Goal: Task Accomplishment & Management: Use online tool/utility

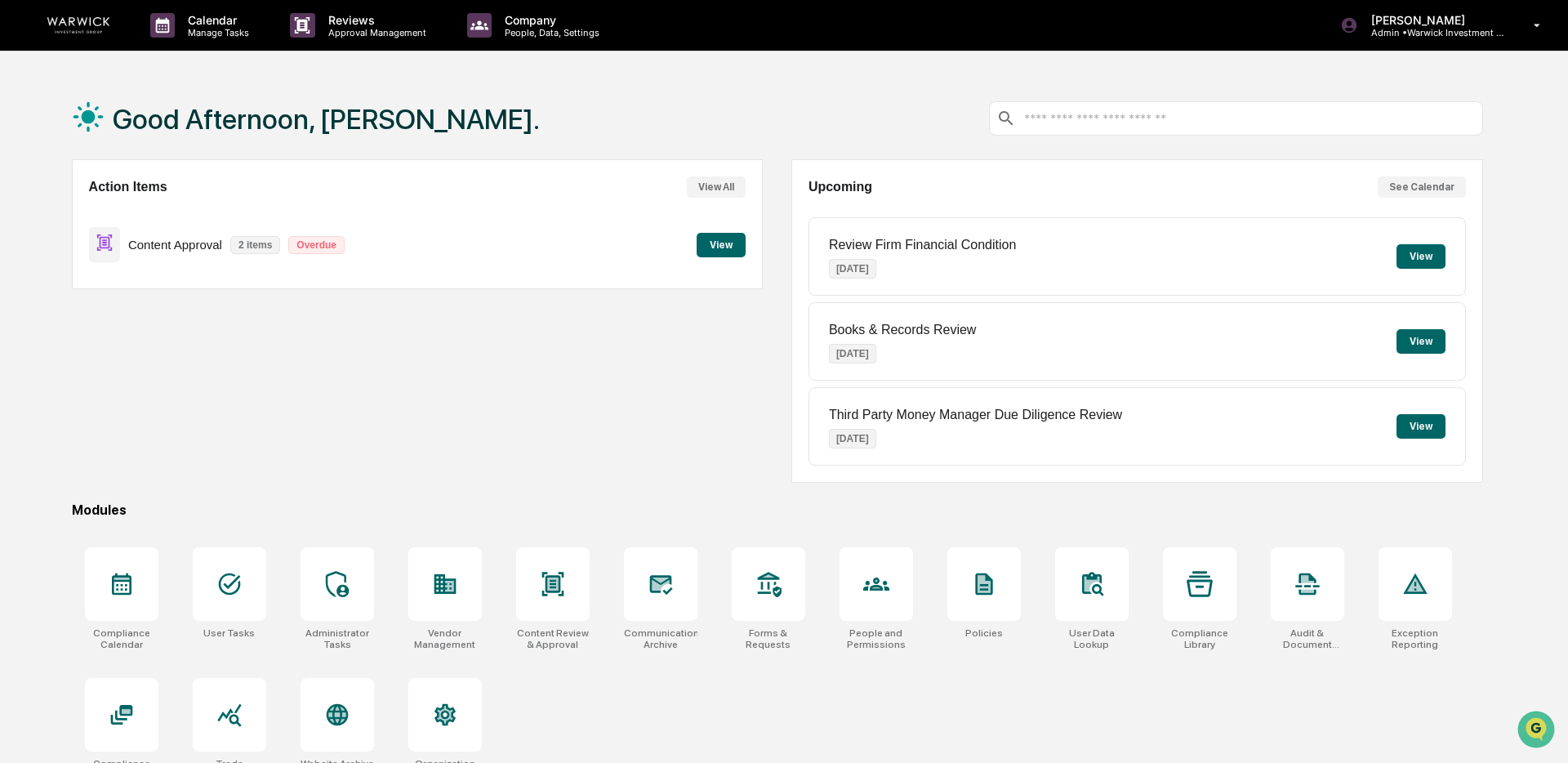
click at [713, 248] on button "View" at bounding box center [721, 245] width 49 height 24
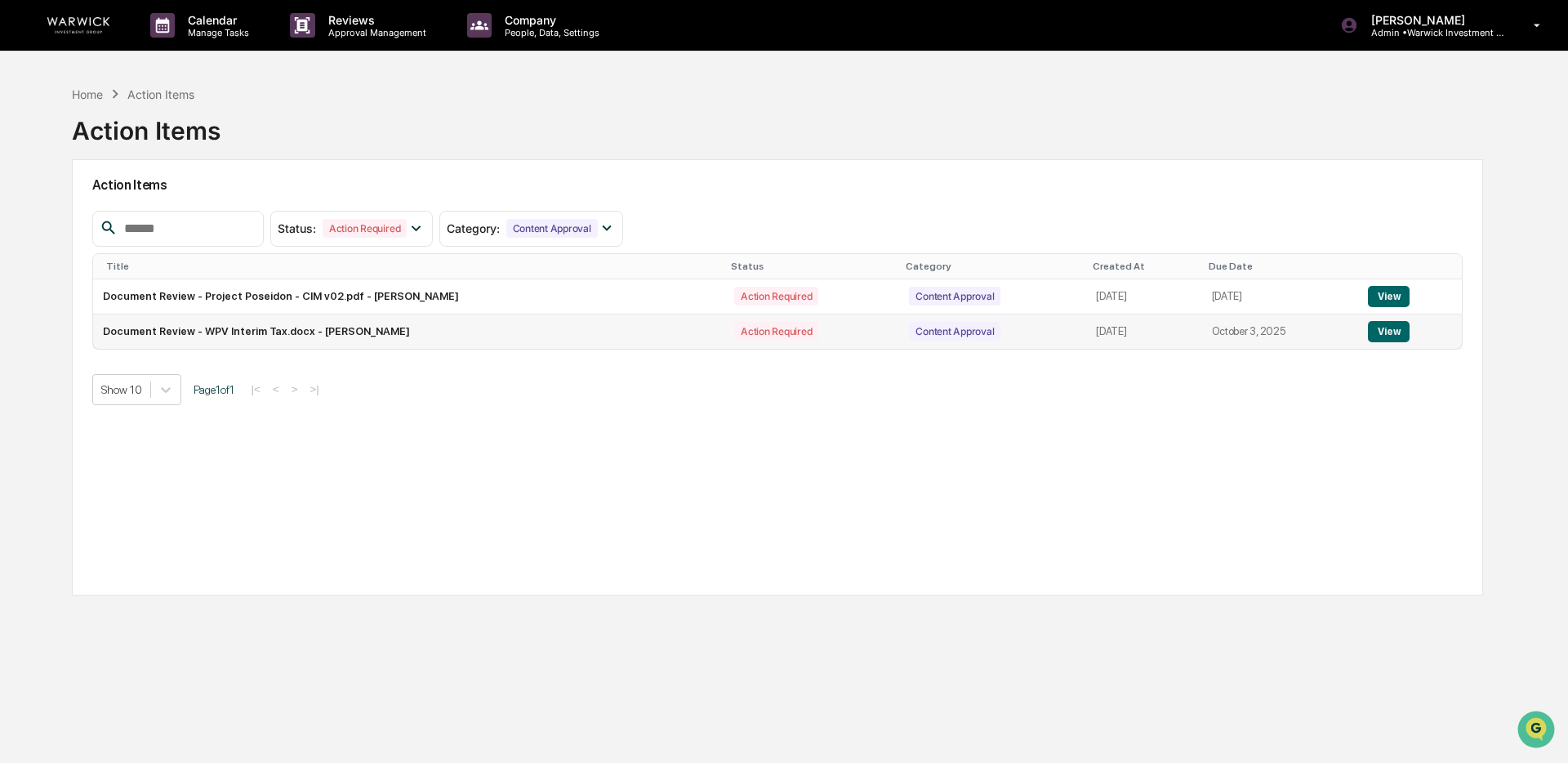
click at [1394, 334] on button "View" at bounding box center [1388, 331] width 41 height 22
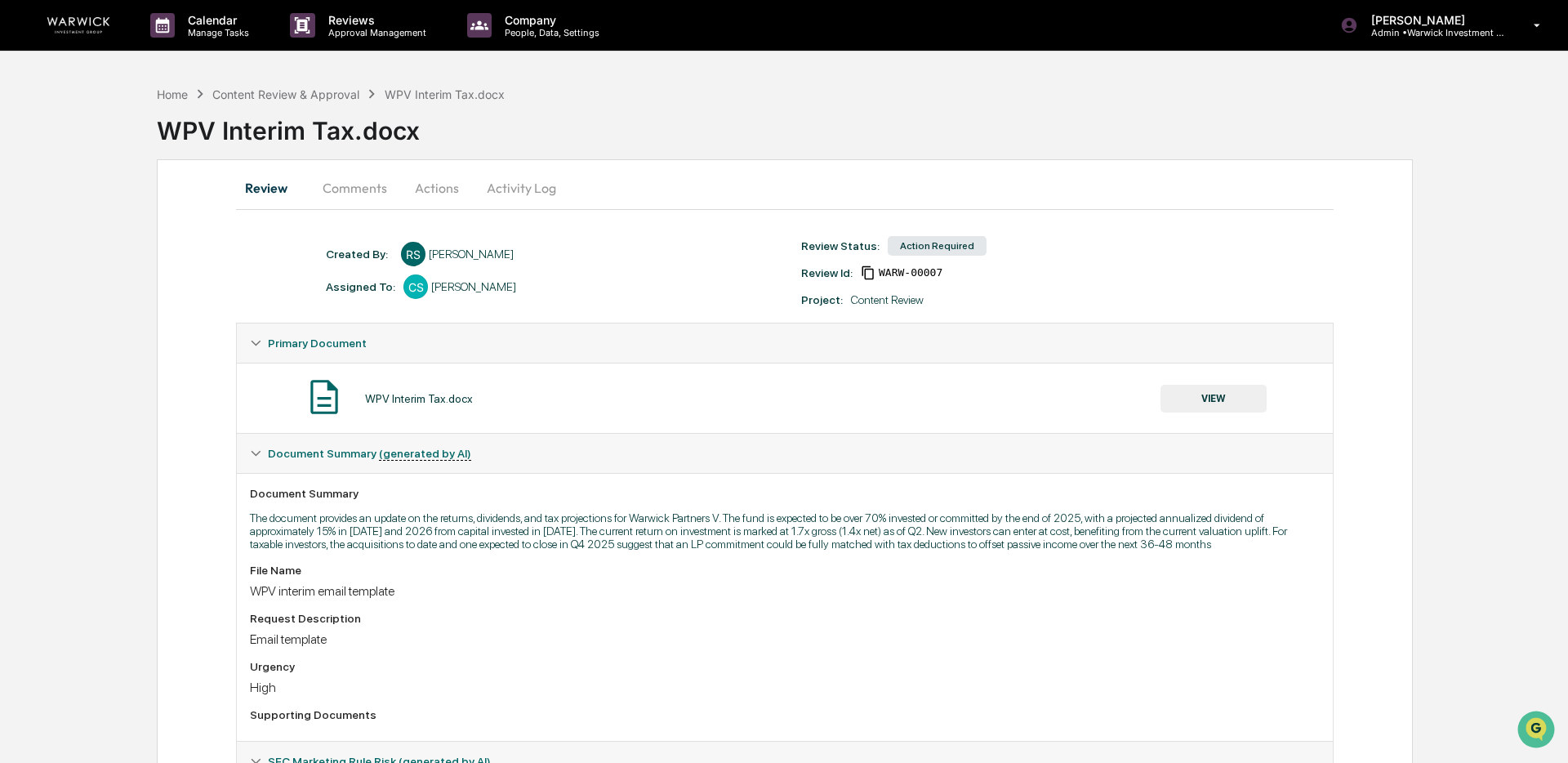
click at [1181, 404] on button "VIEW" at bounding box center [1213, 399] width 106 height 28
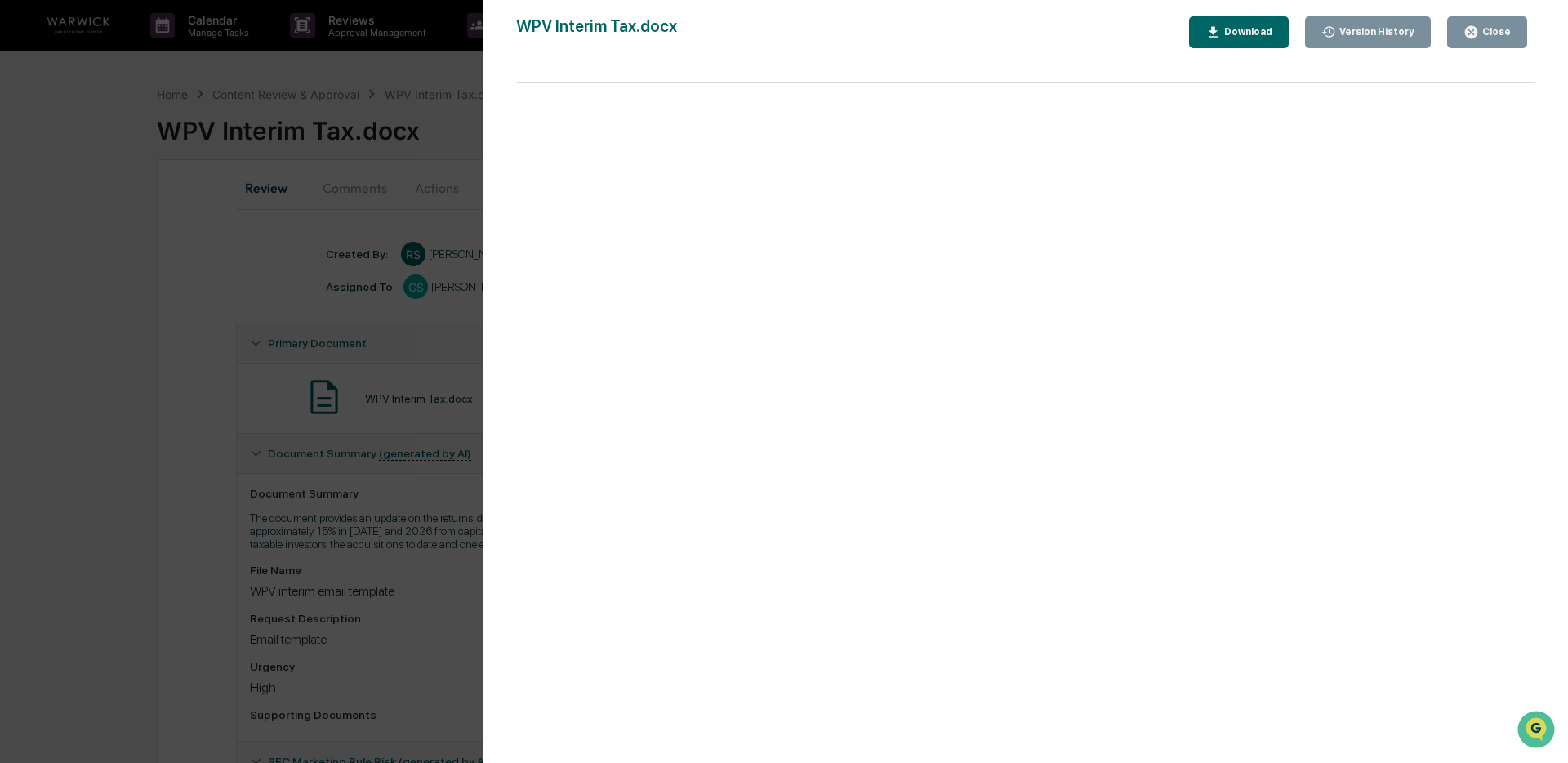
click at [1496, 36] on div "Close" at bounding box center [1495, 31] width 32 height 11
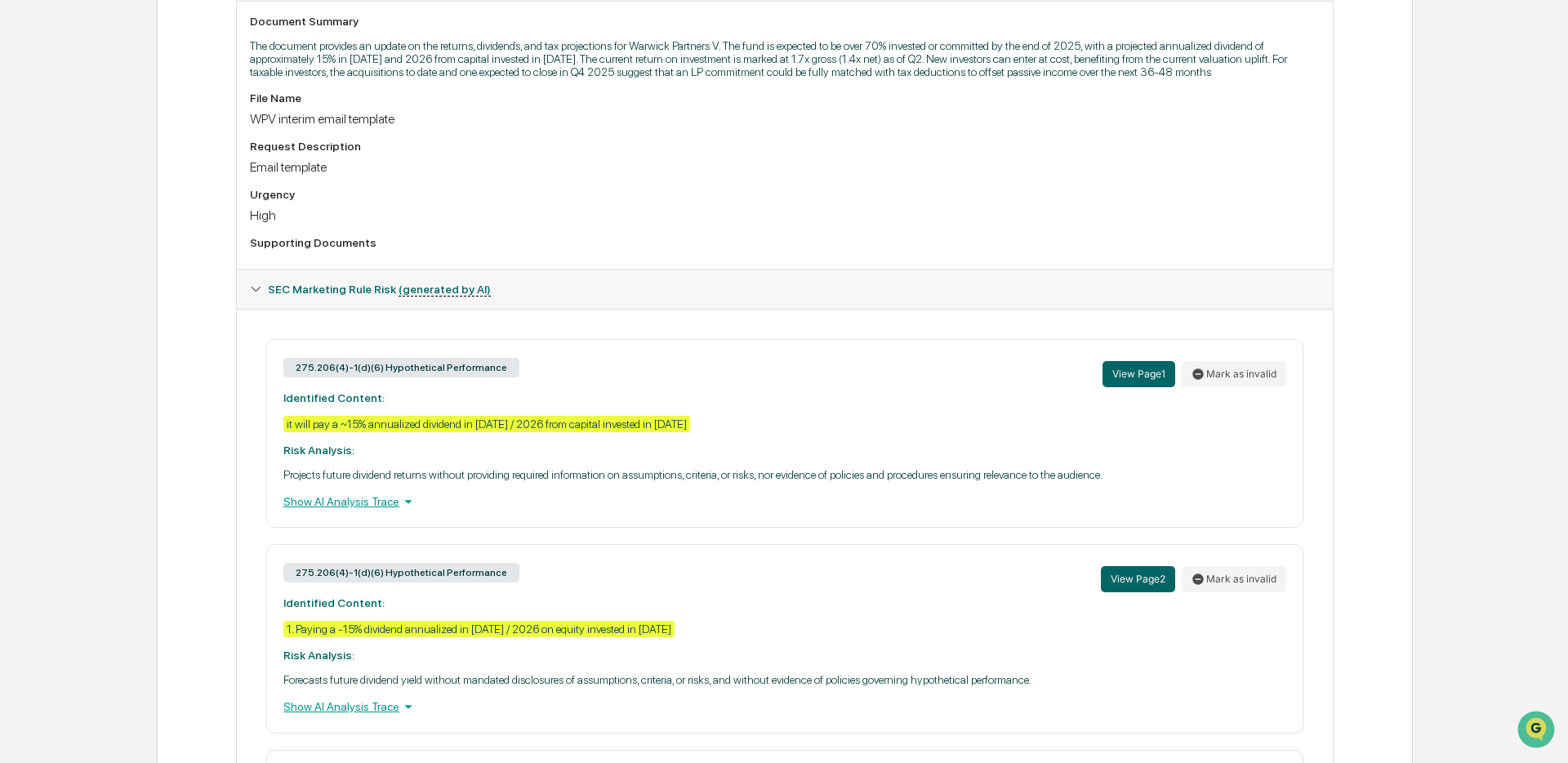
scroll to position [475, 0]
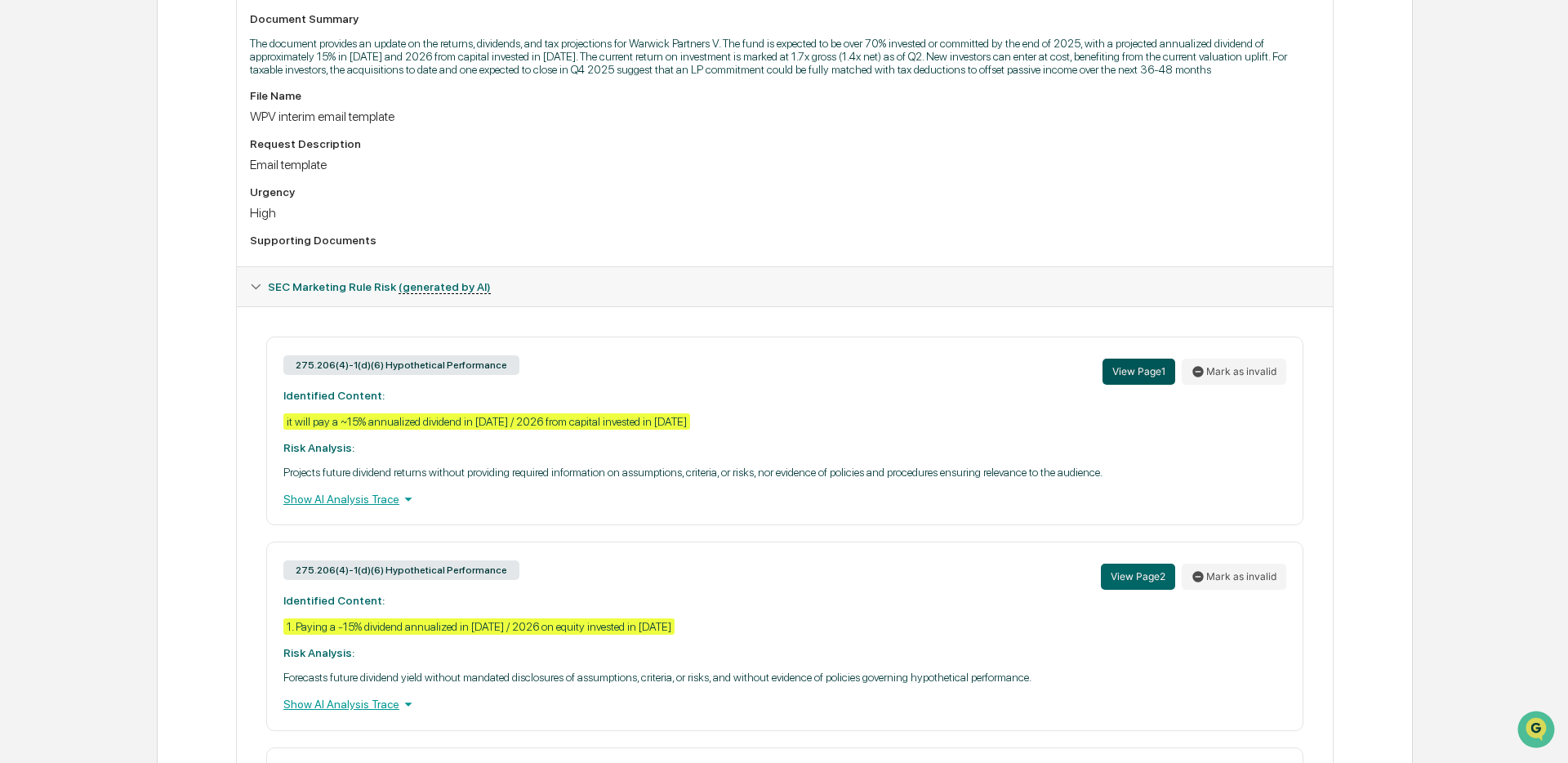
click at [1146, 381] on button "View Page 1" at bounding box center [1139, 371] width 73 height 26
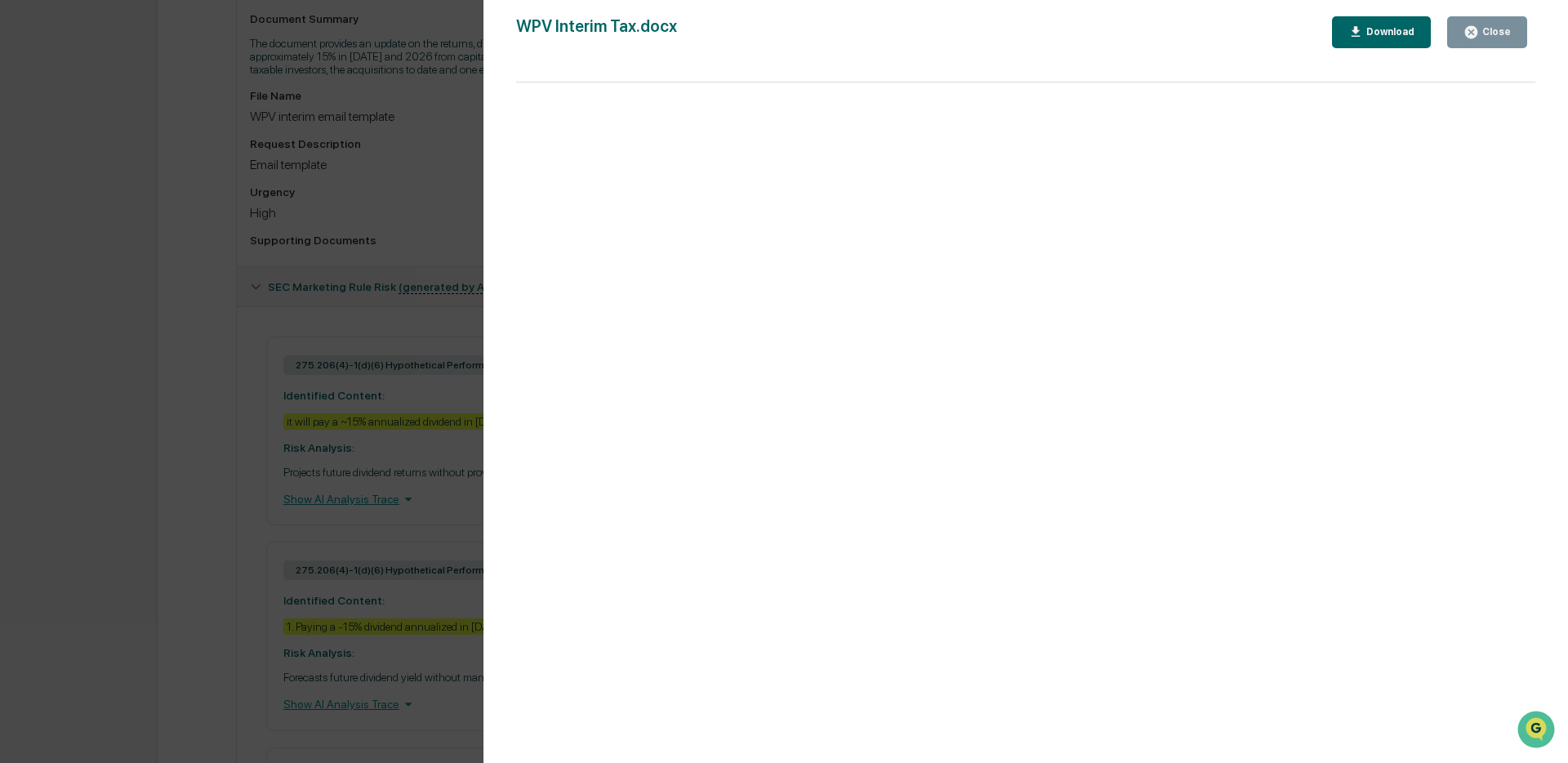
drag, startPoint x: 1482, startPoint y: 32, endPoint x: 1327, endPoint y: 197, distance: 226.4
click at [1481, 32] on div "Close" at bounding box center [1495, 31] width 32 height 11
